Goal: Transaction & Acquisition: Purchase product/service

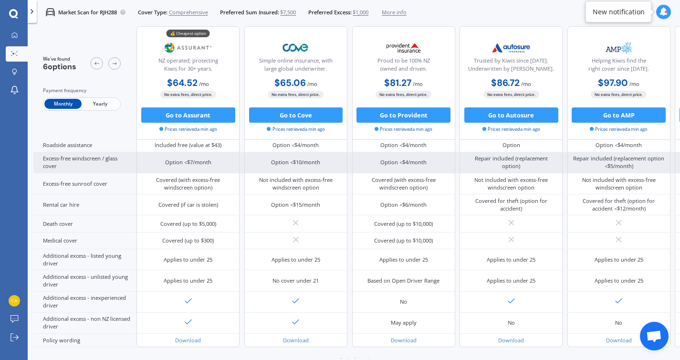
scroll to position [366, 0]
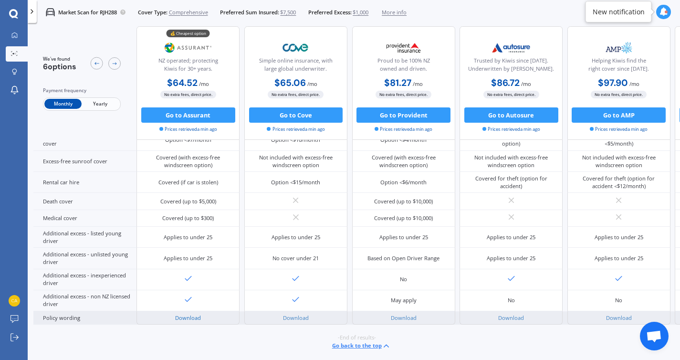
click at [190, 314] on link "Download" at bounding box center [188, 317] width 26 height 7
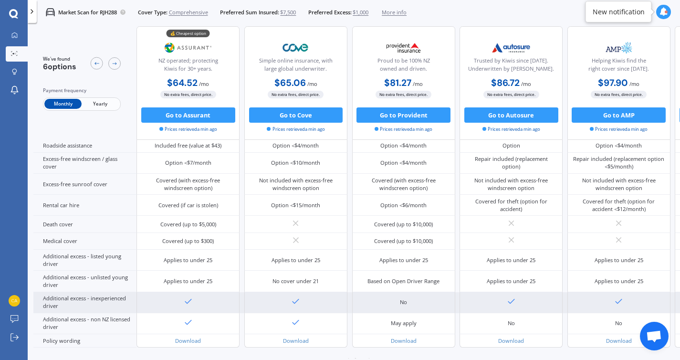
scroll to position [339, 0]
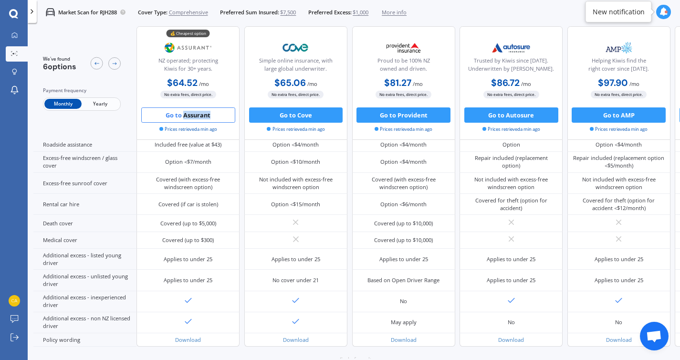
click at [205, 113] on button "Go to Assurant" at bounding box center [188, 114] width 94 height 15
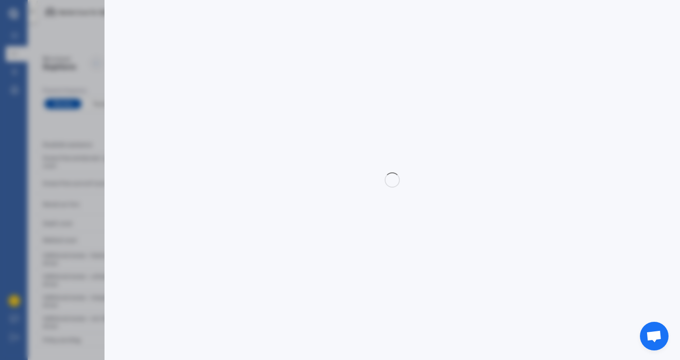
select select "Monthly"
select select "full"
select select "500.00"
select select "North Shore"
select select "TOYOTA"
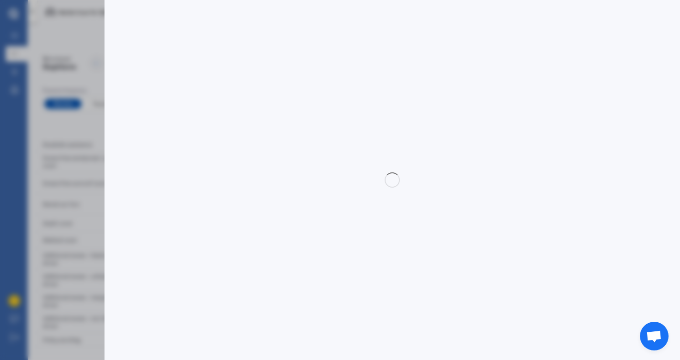
select select "AQUA"
select select "HYBRID"
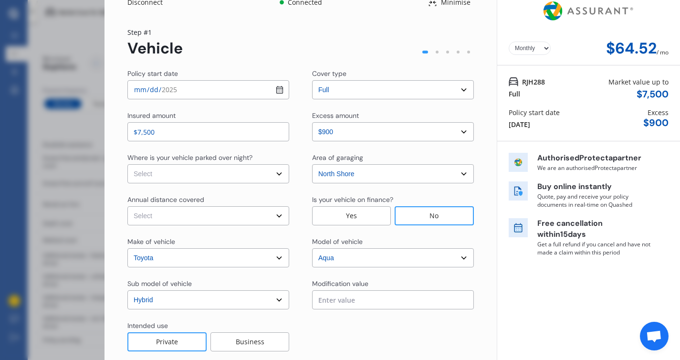
scroll to position [17, 0]
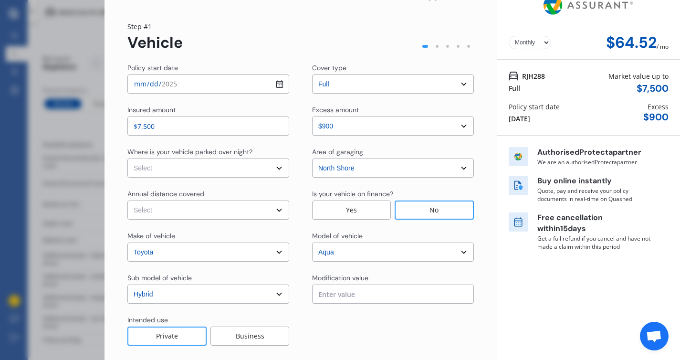
click at [280, 85] on input "[DATE]" at bounding box center [208, 83] width 162 height 19
type input "[DATE]"
click at [218, 124] on input "$7,500" at bounding box center [208, 125] width 162 height 19
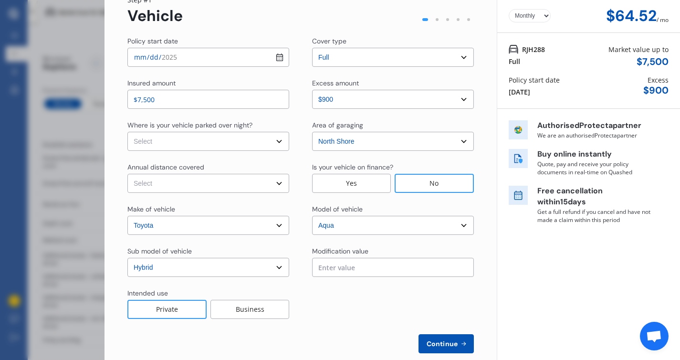
scroll to position [45, 0]
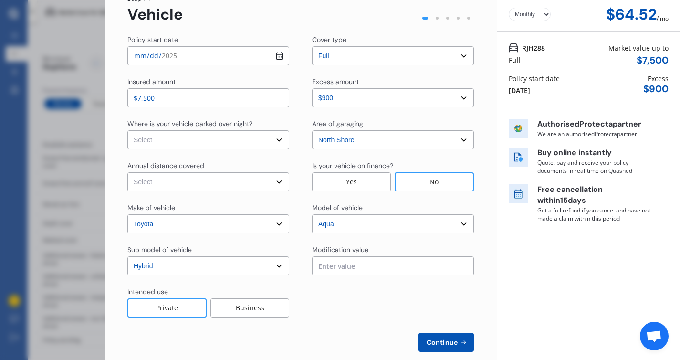
click at [220, 139] on select "Select In a garage On own property On street or road" at bounding box center [208, 139] width 162 height 19
select select "On own property"
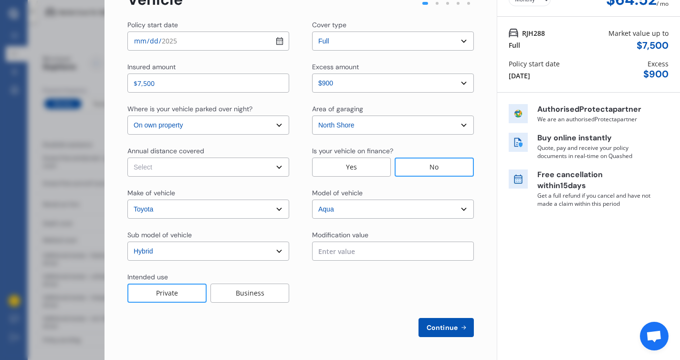
click at [221, 176] on div "Policy start date [DATE] Cover type Select cover type 3rd Party 3rd Party Fire …" at bounding box center [300, 178] width 346 height 317
click at [221, 168] on select "Select Low (less than 15,000km per year) Average (15,000-30,000km per year) Hig…" at bounding box center [208, 166] width 162 height 19
select select "15000"
click at [244, 271] on div "Policy start date [DATE] Cover type Select cover type 3rd Party 3rd Party Fire …" at bounding box center [300, 178] width 346 height 317
click at [245, 252] on select "Select sub-model Hatchback Hybrid" at bounding box center [208, 250] width 162 height 19
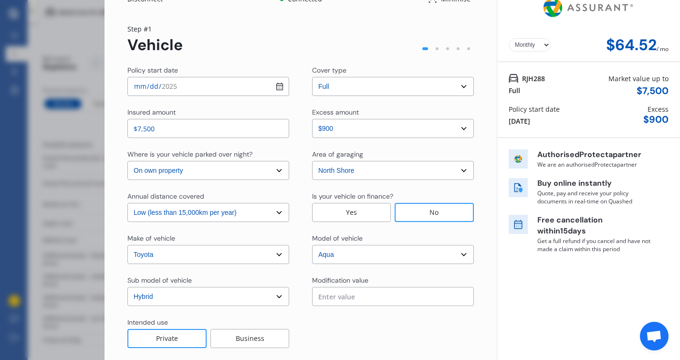
scroll to position [36, 0]
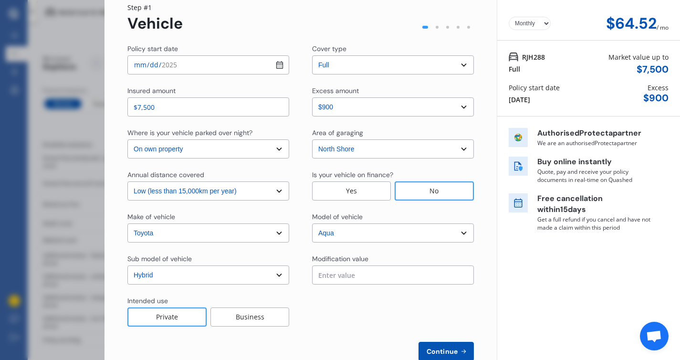
click at [406, 109] on select "Select excess amount $400 $900 $1,400" at bounding box center [393, 106] width 162 height 19
click at [400, 110] on select "Select excess amount $400 $900 $1,400" at bounding box center [393, 106] width 162 height 19
click at [390, 107] on select "Select excess amount $400 $900 $1,400" at bounding box center [393, 106] width 162 height 19
click at [383, 103] on select "Select excess amount $400 $900 $1,400" at bounding box center [393, 106] width 162 height 19
select select "500.00"
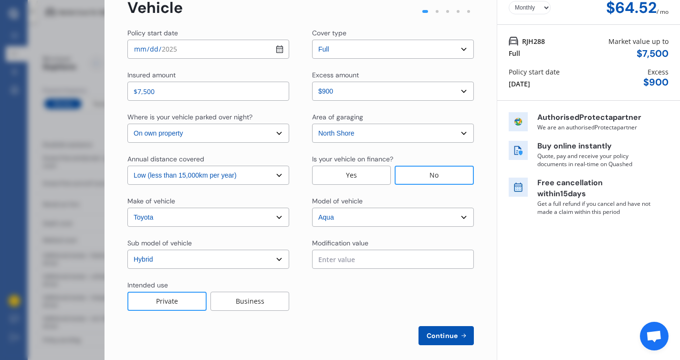
scroll to position [54, 0]
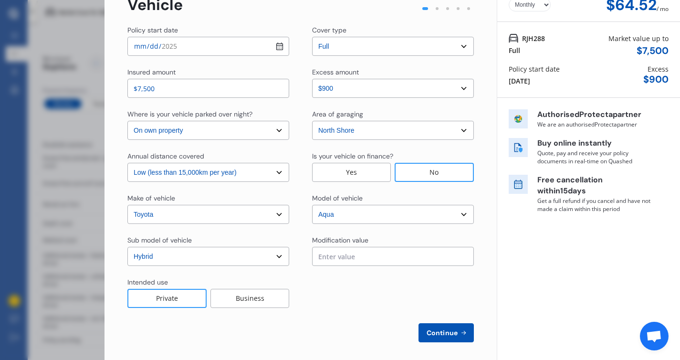
click at [379, 134] on select "Select [GEOGRAPHIC_DATA] [GEOGRAPHIC_DATA] [GEOGRAPHIC_DATA] / [PERSON_NAME] / …" at bounding box center [393, 130] width 162 height 19
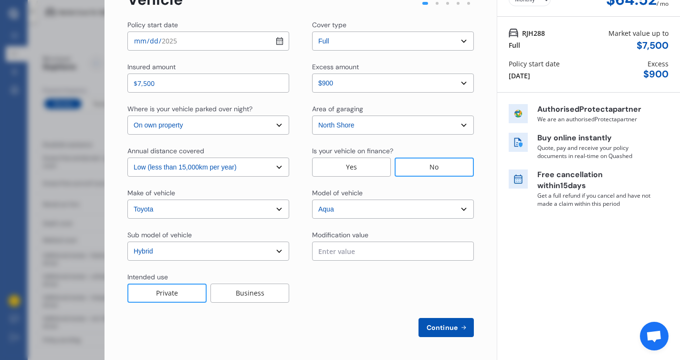
click at [417, 164] on div "No" at bounding box center [433, 166] width 79 height 19
click at [436, 327] on span "Continue" at bounding box center [442, 327] width 35 height 8
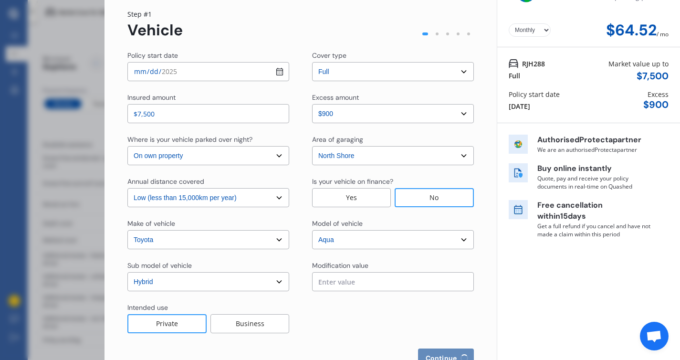
select select "Miss"
select select "10"
select select "08"
select select "1985"
select select "full"
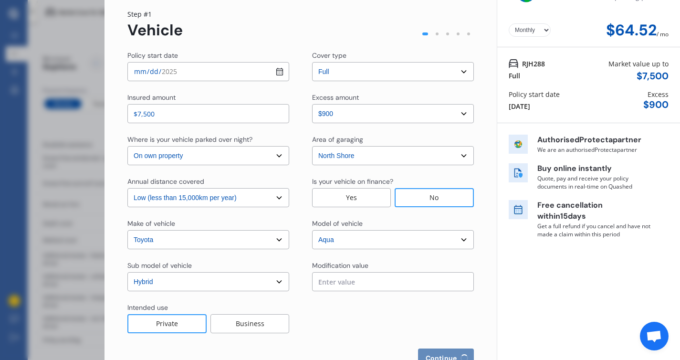
select select "more than 4 years"
select select "[GEOGRAPHIC_DATA]"
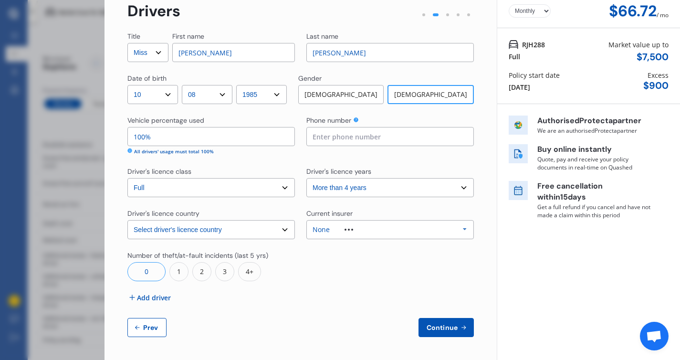
scroll to position [0, 0]
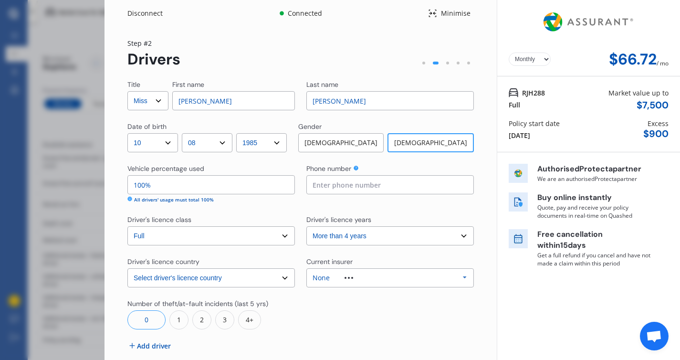
click at [91, 96] on div "Disconnect Connected Minimise Yearly Monthly $66.72 / mo Step # 2 Drivers Title…" at bounding box center [340, 180] width 680 height 360
click at [437, 14] on div "Minimise" at bounding box center [455, 14] width 37 height 10
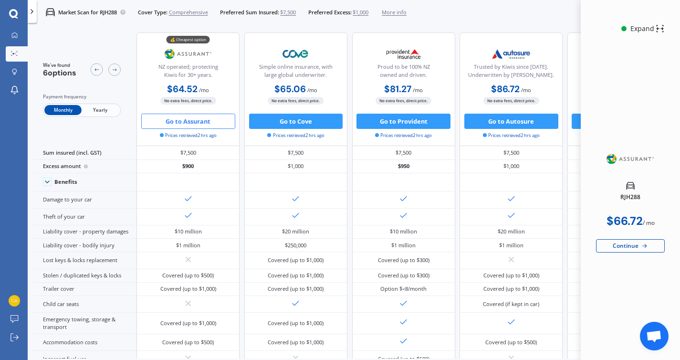
click at [656, 27] on icon at bounding box center [659, 28] width 7 height 7
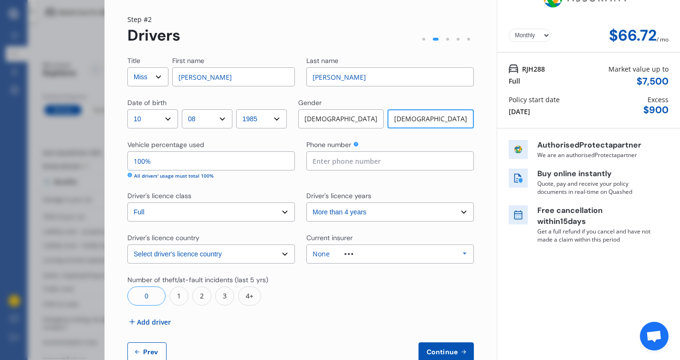
scroll to position [48, 0]
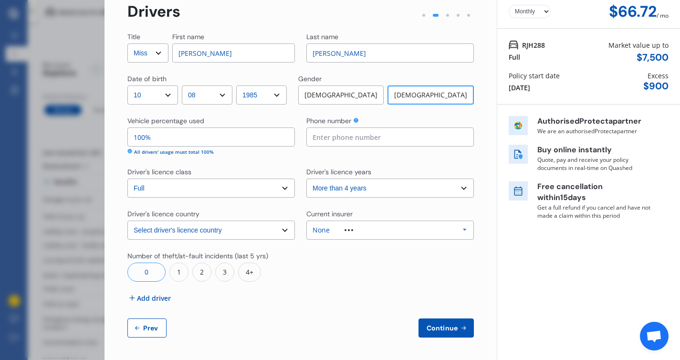
click at [149, 331] on span "Prev" at bounding box center [150, 328] width 19 height 8
select select "full"
select select "500.00"
select select "On own property"
select select "North Shore"
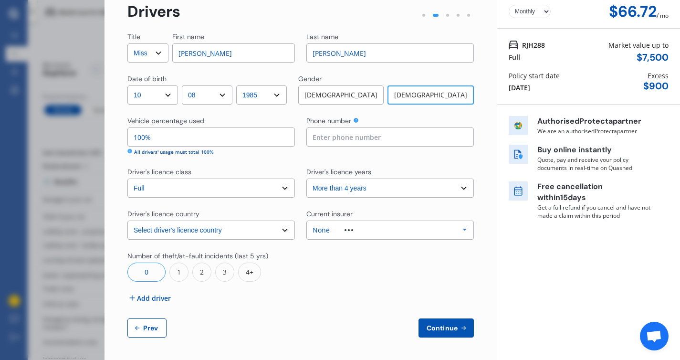
select select "15000"
select select "TOYOTA"
select select "AQUA"
select select "HYBRID"
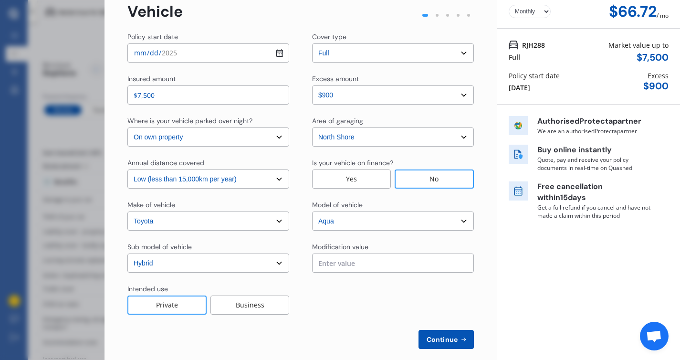
click at [254, 143] on select "Select In a garage On own property On street or road" at bounding box center [208, 136] width 162 height 19
select select "In a garage"
click at [429, 339] on span "Continue" at bounding box center [442, 339] width 35 height 8
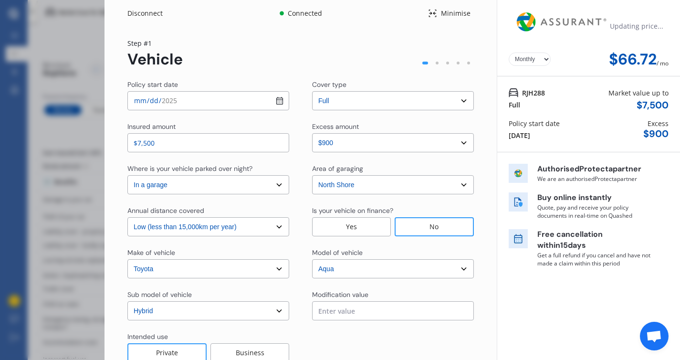
select select "Miss"
select select "10"
select select "08"
select select "1985"
select select "full"
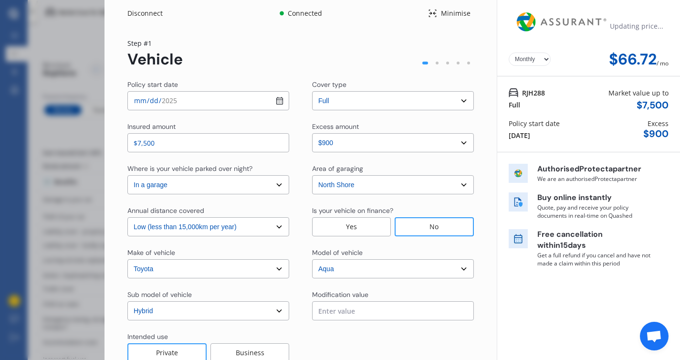
select select "more than 4 years"
select select "[GEOGRAPHIC_DATA]"
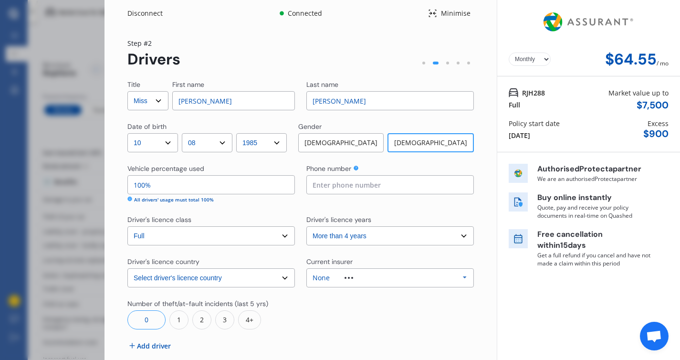
scroll to position [48, 0]
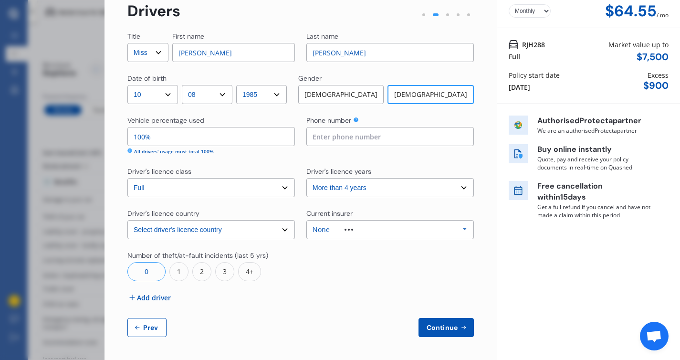
click at [148, 320] on button "Prev" at bounding box center [146, 327] width 39 height 19
select select "full"
select select "500.00"
select select "In a garage"
select select "North Shore"
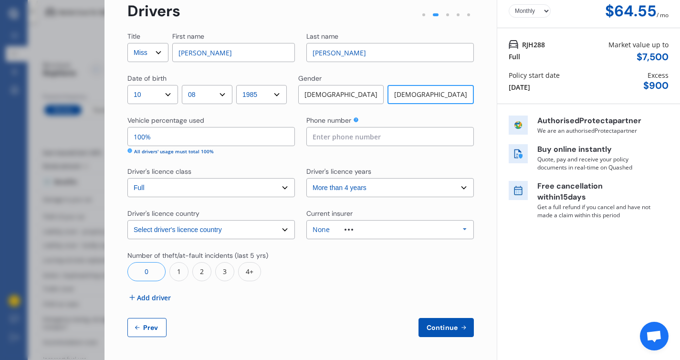
select select "15000"
select select "TOYOTA"
select select "AQUA"
select select "HYBRID"
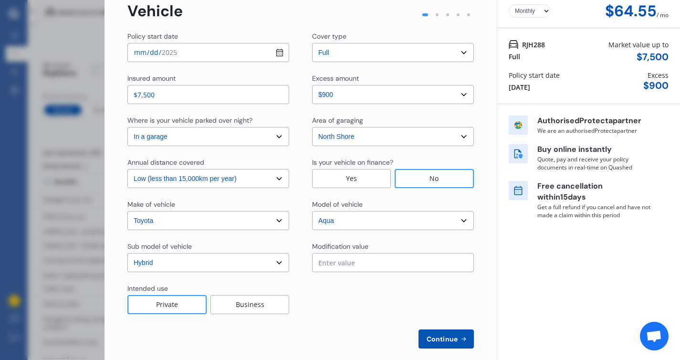
click at [244, 143] on select "Select In a garage On own property On street or road" at bounding box center [208, 136] width 162 height 19
select select "On own property"
click at [438, 340] on span "Continue" at bounding box center [442, 339] width 35 height 8
select select "Miss"
select select "10"
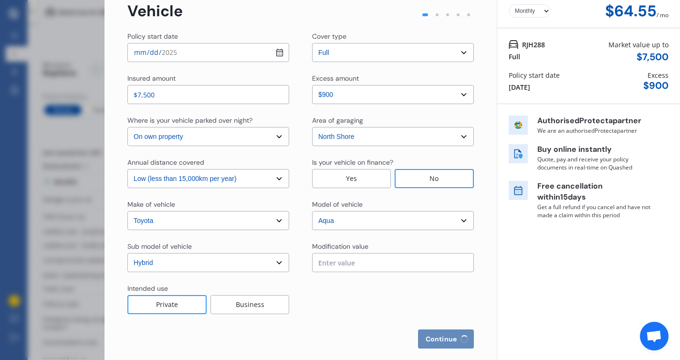
select select "08"
select select "1985"
select select "full"
select select "more than 4 years"
select select "[GEOGRAPHIC_DATA]"
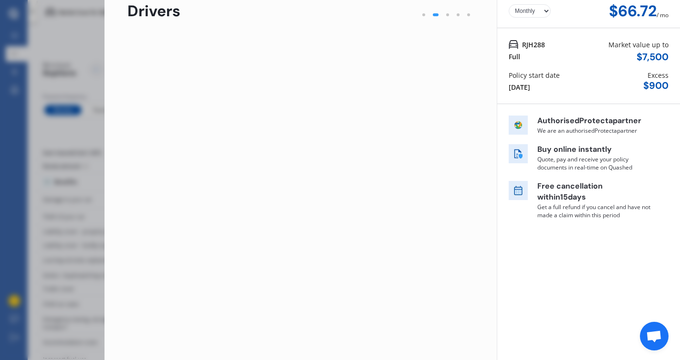
scroll to position [0, 0]
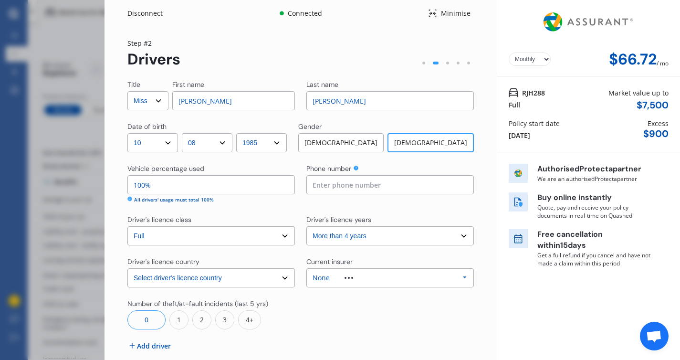
click at [157, 103] on select "Select Mr Mrs Miss Ms Dr" at bounding box center [147, 100] width 41 height 19
select select "Ms"
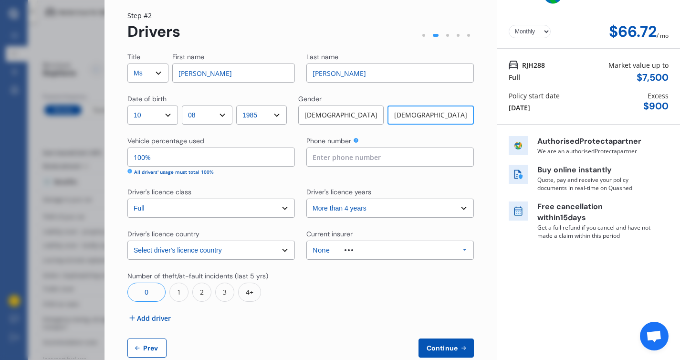
scroll to position [29, 0]
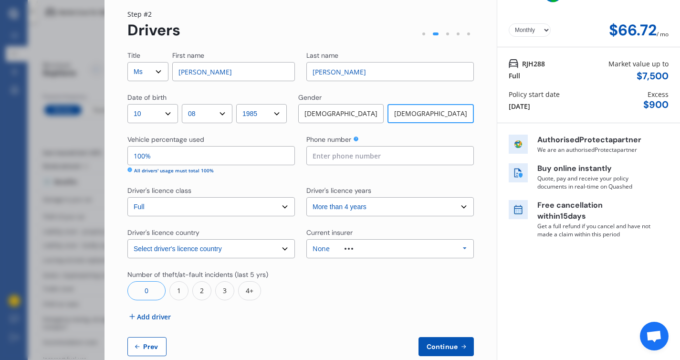
click at [144, 173] on div "All drivers' usage must total 100%" at bounding box center [174, 170] width 80 height 7
click at [161, 171] on div "All drivers' usage must total 100%" at bounding box center [174, 170] width 80 height 7
click at [159, 154] on input "100%" at bounding box center [210, 155] width 167 height 19
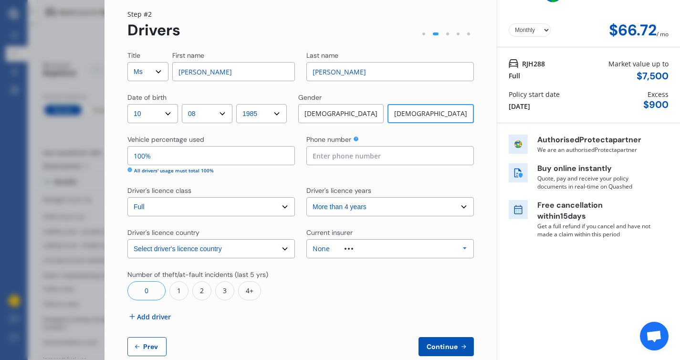
click at [159, 154] on input "100%" at bounding box center [210, 155] width 167 height 19
type input "50%"
click at [353, 154] on input at bounding box center [389, 155] width 167 height 19
type input "0224671848"
click at [280, 188] on div "Driver's licence class" at bounding box center [210, 191] width 167 height 11
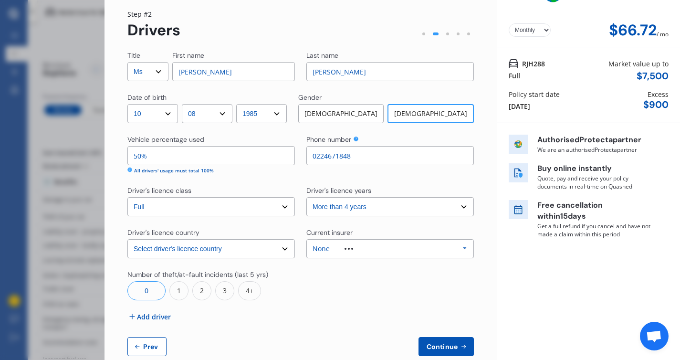
click at [341, 213] on select "Select driver's licence years Less than 1 year 1-2 years 2-4 years More than 4 …" at bounding box center [389, 206] width 167 height 19
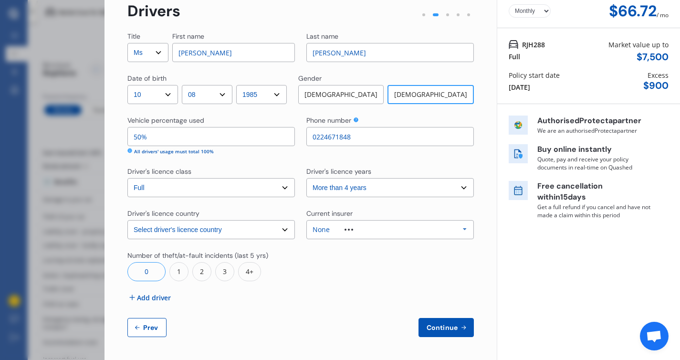
click at [161, 301] on span "Add driver" at bounding box center [154, 297] width 34 height 10
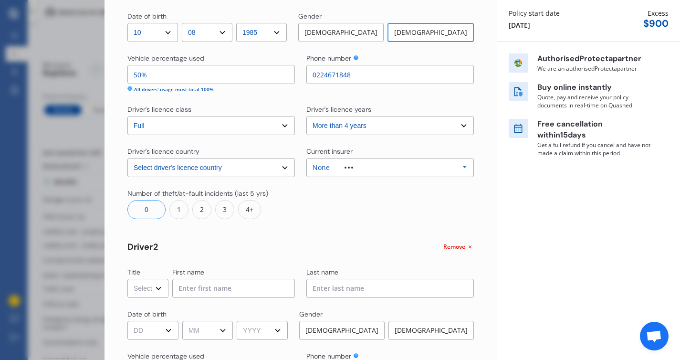
scroll to position [111, 0]
click at [159, 289] on select "Select Mr Mrs Miss Ms Dr" at bounding box center [147, 287] width 41 height 19
select select "Mr"
click at [204, 287] on input at bounding box center [233, 287] width 123 height 19
type input "[PERSON_NAME]"
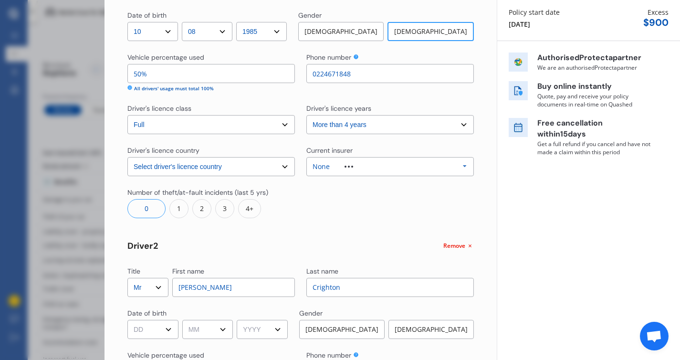
scroll to position [148, 0]
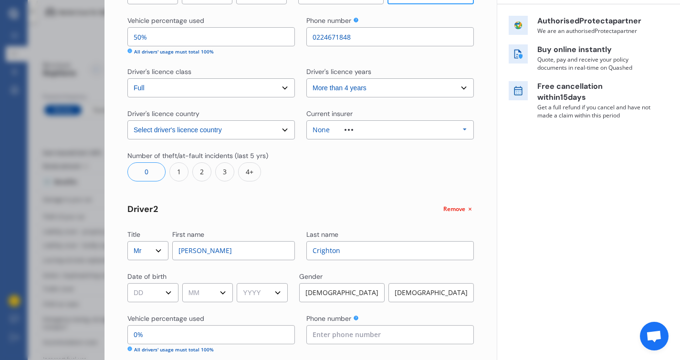
type input "Crighton"
click at [126, 292] on div "Yearly Monthly $66.72 / mo Step # 2 Drivers Title Select Mr Mrs Miss Ms Dr Firs…" at bounding box center [300, 218] width 392 height 679
click at [171, 305] on div "Title Select Mr Mrs Miss Ms Dr First name [PERSON_NAME] Last name [PERSON_NAME]…" at bounding box center [300, 233] width 346 height 603
click at [171, 289] on select "DD 01 02 03 04 05 06 07 08 09 10 11 12 13 14 15 16 17 18 19 20 21 22 23 24 25 2…" at bounding box center [152, 292] width 51 height 19
select select "26"
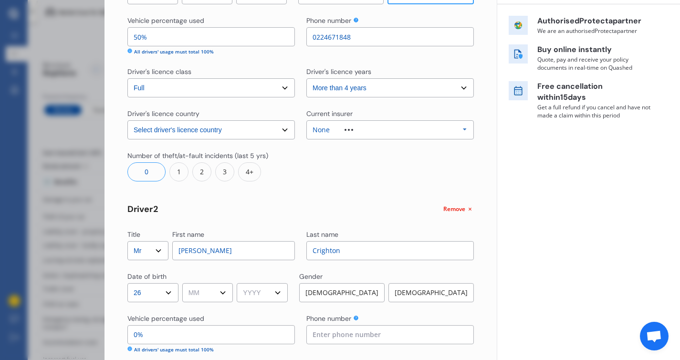
click at [206, 293] on select "MM 01 02 03 04 05 06 07 08 09 10 11 12" at bounding box center [207, 292] width 51 height 19
select select "09"
click at [267, 288] on select "YYYY 2009 2008 2007 2006 2005 2004 2003 2002 2001 2000 1999 1998 1997 1996 1995…" at bounding box center [262, 292] width 51 height 19
select select "1988"
click at [334, 289] on div "[DEMOGRAPHIC_DATA]" at bounding box center [341, 292] width 85 height 19
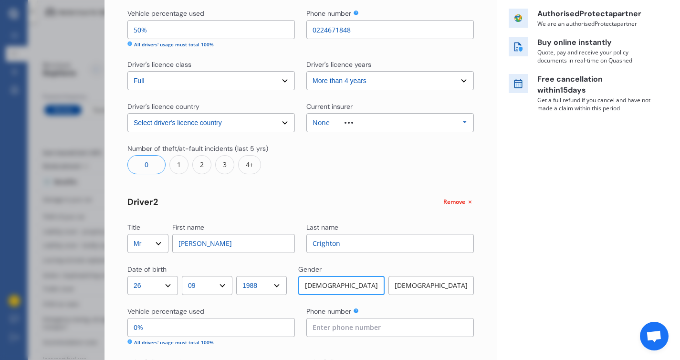
scroll to position [199, 0]
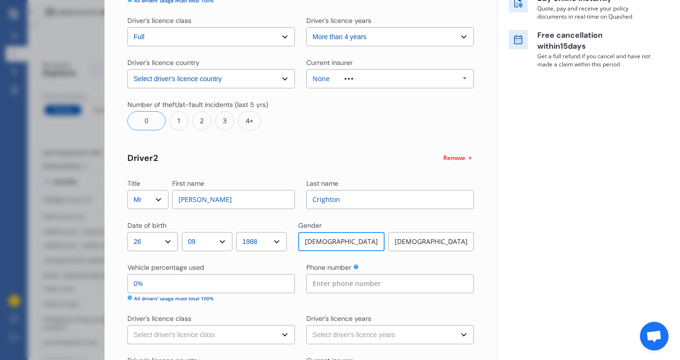
click at [207, 281] on input "0%" at bounding box center [210, 283] width 167 height 19
type input "100%"
type input "0%"
type input "50%"
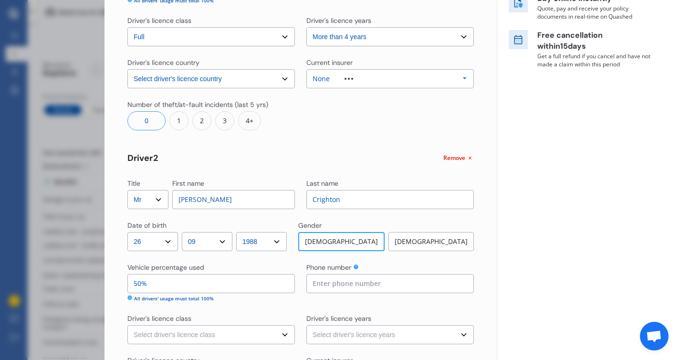
click at [345, 277] on input at bounding box center [389, 283] width 167 height 19
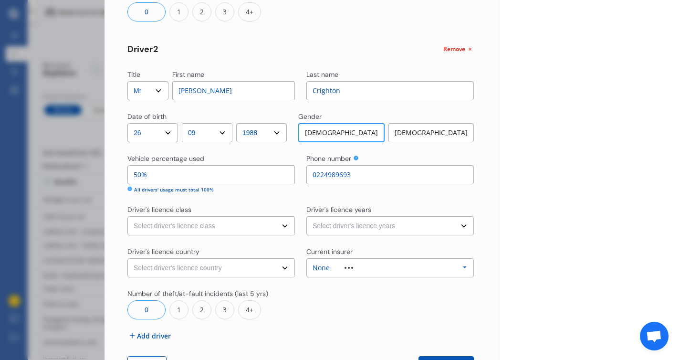
scroll to position [308, 0]
type input "0224989693"
click at [254, 211] on div "Driver's licence class" at bounding box center [210, 209] width 167 height 11
click at [248, 222] on select "Select driver's licence class None Learner Restricted Full" at bounding box center [210, 225] width 167 height 19
select select "full"
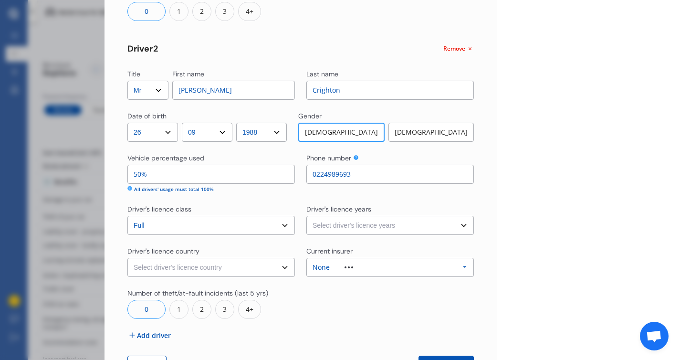
click at [327, 228] on select "Select driver's licence years Less than 1 year 1-2 years 2-4 years More than 4 …" at bounding box center [389, 225] width 167 height 19
select select "more than 4 years"
click at [251, 273] on select "Select driver's licence country [GEOGRAPHIC_DATA] [GEOGRAPHIC_DATA] [GEOGRAPHIC…" at bounding box center [210, 267] width 167 height 19
select select "[GEOGRAPHIC_DATA]"
click at [361, 260] on div "None Allianz AAI AMI IAG - NZI/State [PERSON_NAME] Vero Unknown Other Insurer N…" at bounding box center [389, 267] width 167 height 19
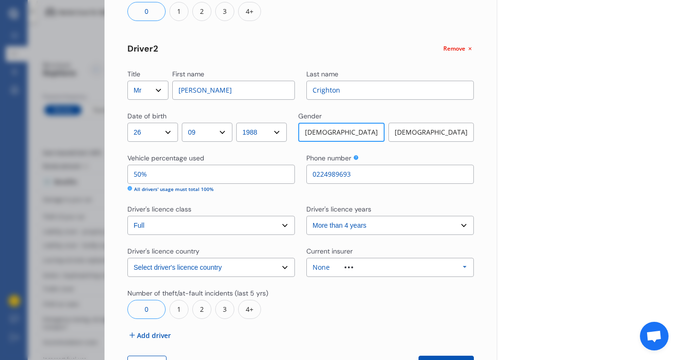
scroll to position [26, 0]
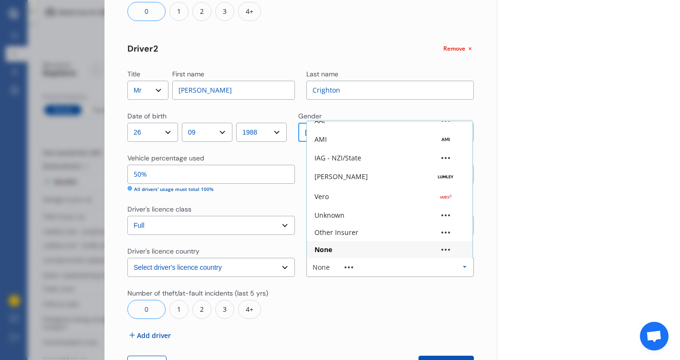
click at [361, 260] on div "None Allianz AAI AMI IAG - NZI/State [PERSON_NAME] Vero Unknown Other Insurer N…" at bounding box center [389, 267] width 167 height 19
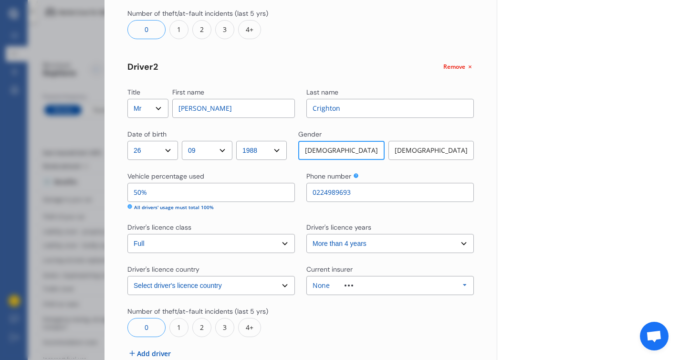
click at [364, 284] on div at bounding box center [349, 285] width 38 height 2
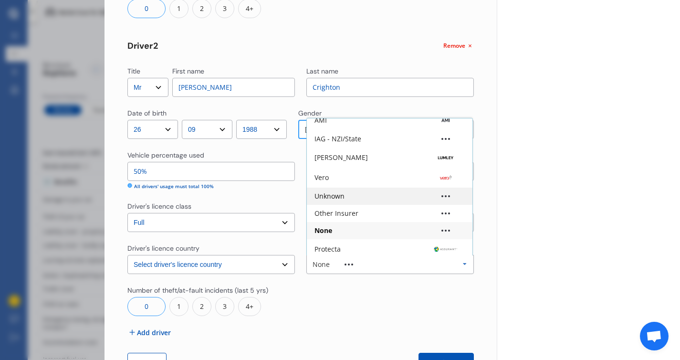
scroll to position [45, 0]
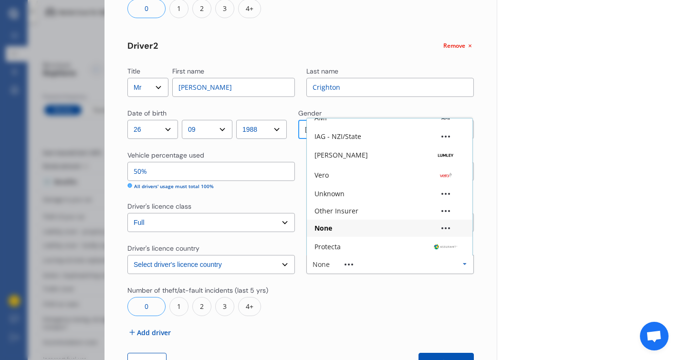
click at [359, 317] on div "Title Select Mr Mrs Miss Ms Dr First name [PERSON_NAME] Last name [PERSON_NAME]…" at bounding box center [300, 70] width 346 height 603
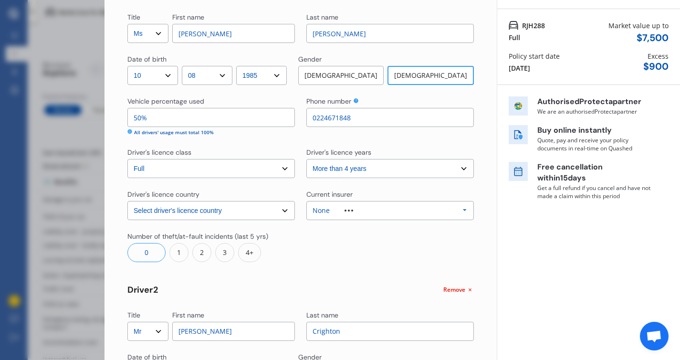
scroll to position [28, 0]
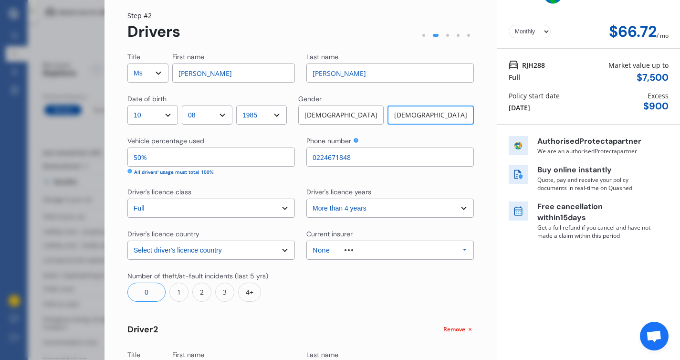
click at [343, 269] on div "Title Select Mr Mrs Miss Ms Dr First name [PERSON_NAME] Last name [PERSON_NAME]…" at bounding box center [300, 353] width 346 height 603
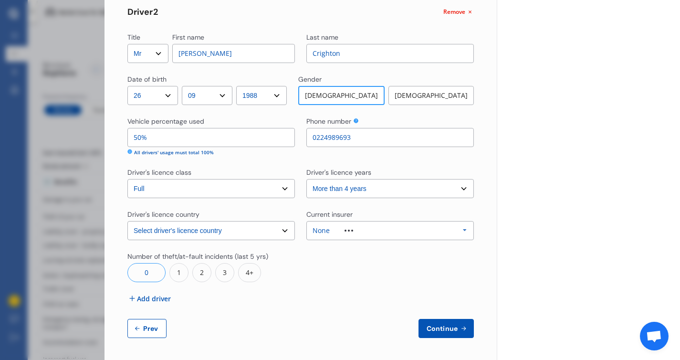
scroll to position [346, 0]
click at [430, 322] on button "Continue" at bounding box center [445, 327] width 55 height 19
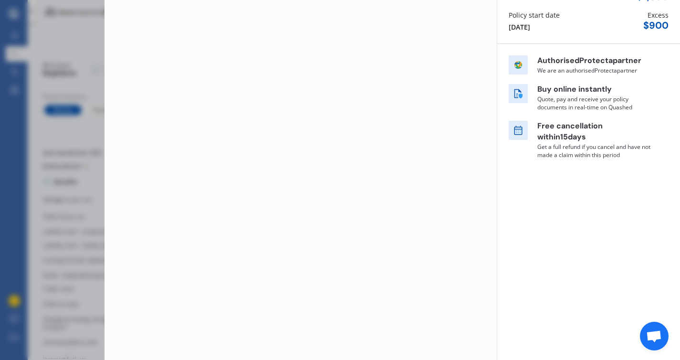
scroll to position [0, 0]
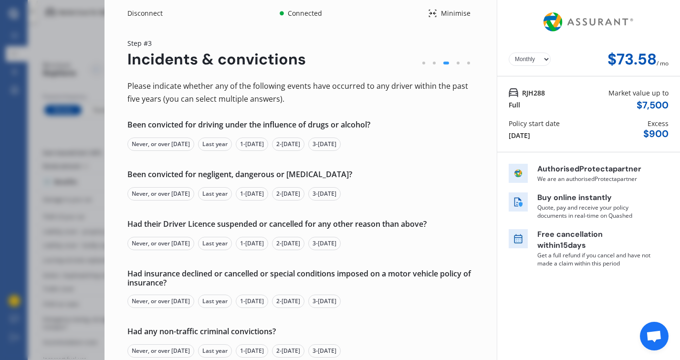
click at [450, 17] on div "Minimise" at bounding box center [455, 14] width 37 height 10
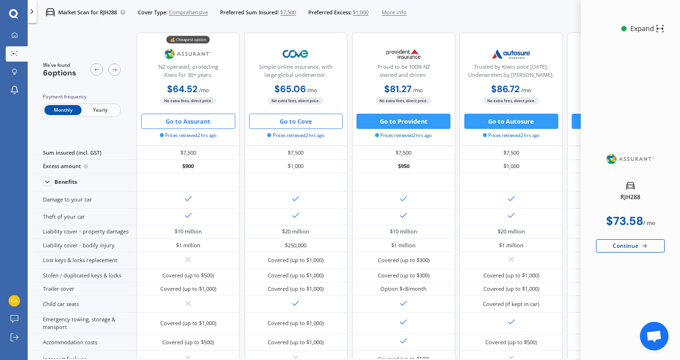
click at [297, 122] on button "Go to Cove" at bounding box center [296, 121] width 94 height 15
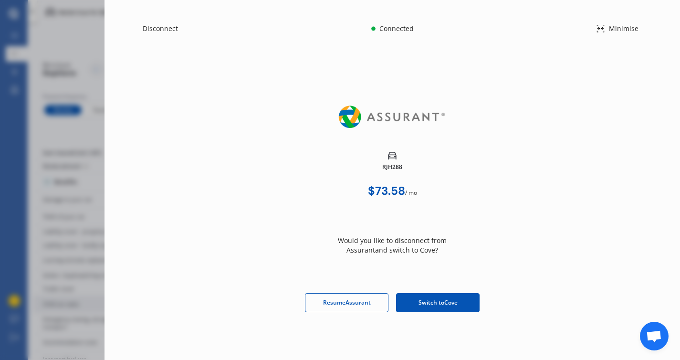
click at [444, 306] on span "Switch to Cove" at bounding box center [437, 302] width 39 height 9
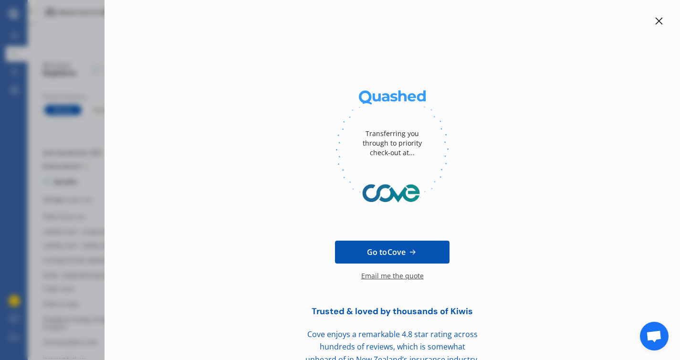
scroll to position [21, 0]
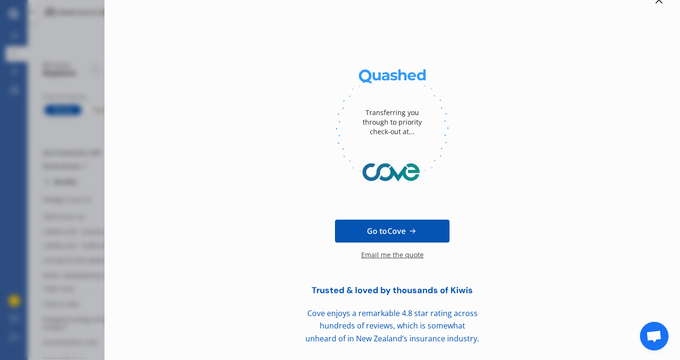
click at [654, 3] on div at bounding box center [658, -1] width 11 height 11
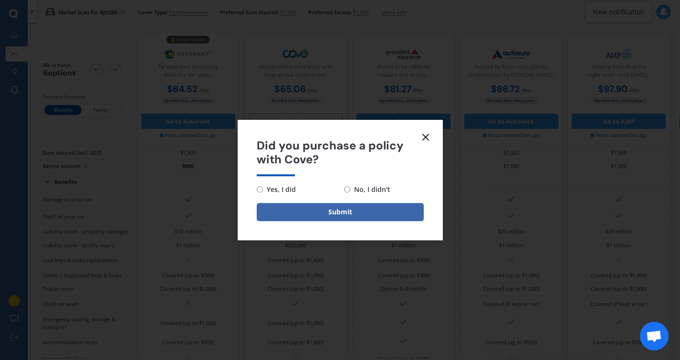
click at [371, 194] on span "No, I didn't" at bounding box center [370, 189] width 40 height 11
click at [350, 192] on input "No, I didn't" at bounding box center [347, 189] width 6 height 6
radio input "true"
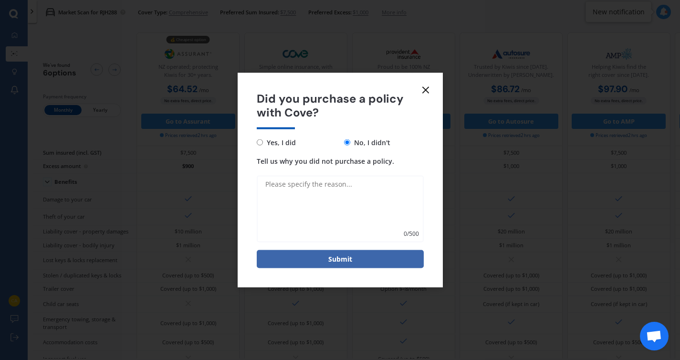
click at [371, 194] on textarea "Tell us why you did not purchase a policy." at bounding box center [340, 208] width 167 height 67
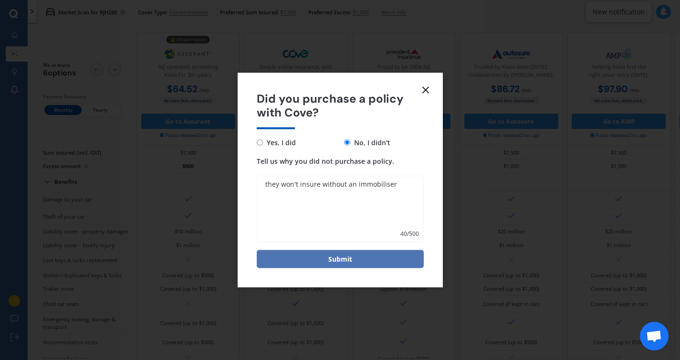
type textarea "they won't insure without an immobiliser"
click at [381, 253] on button "Submit" at bounding box center [340, 258] width 167 height 18
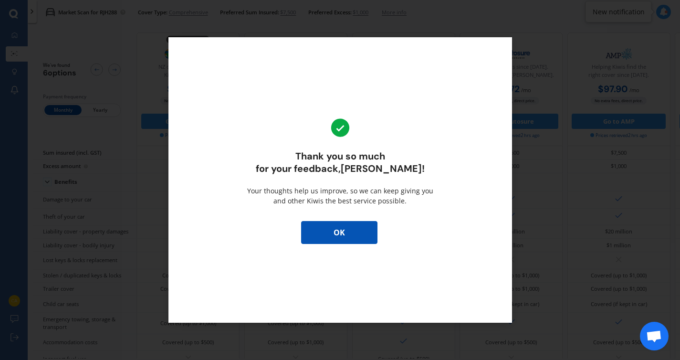
click at [359, 231] on button "OK" at bounding box center [339, 232] width 76 height 23
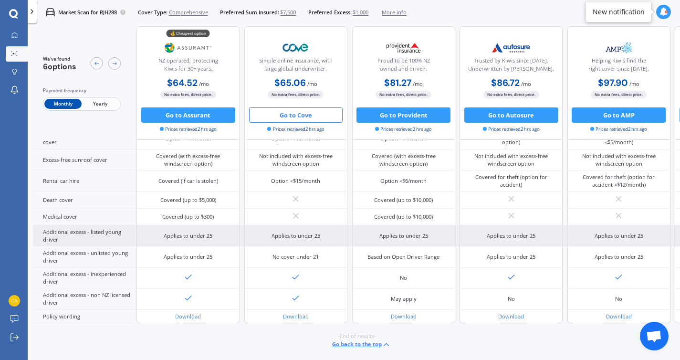
scroll to position [0, 0]
